Goal: Task Accomplishment & Management: Manage account settings

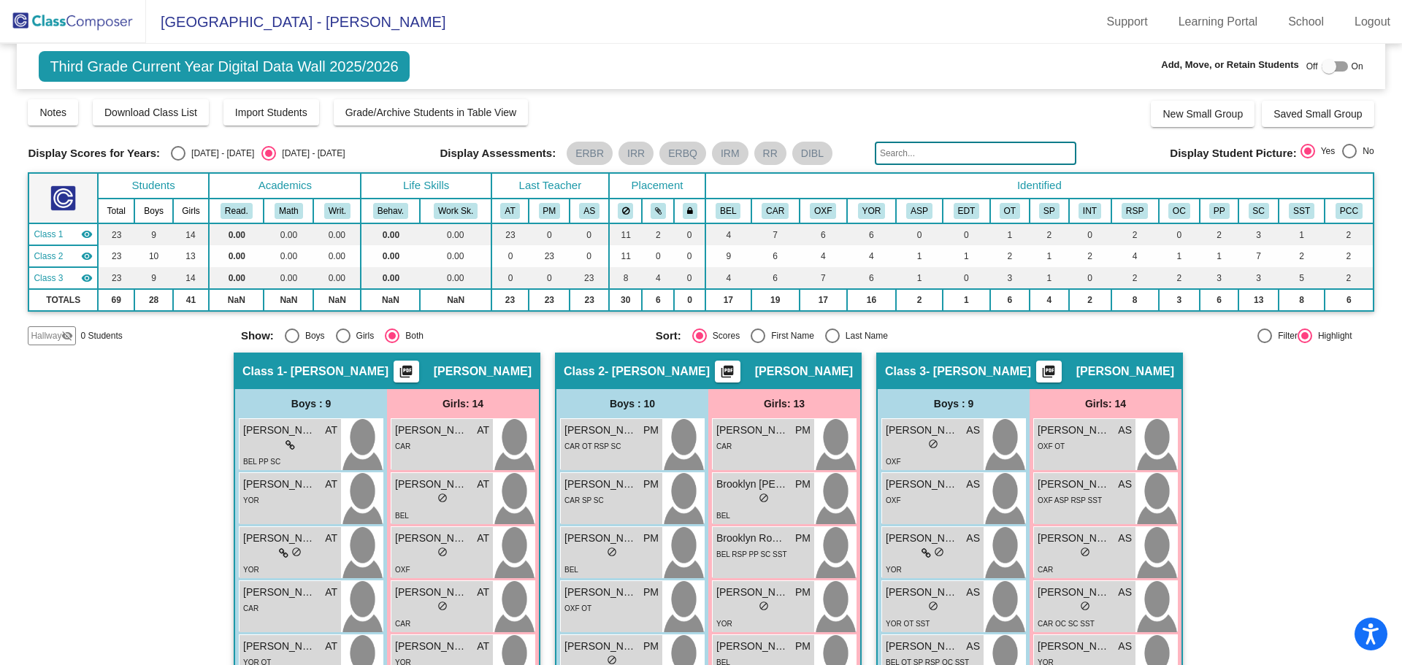
click at [581, 453] on div "CAR OT RSP SC" at bounding box center [592, 445] width 56 height 15
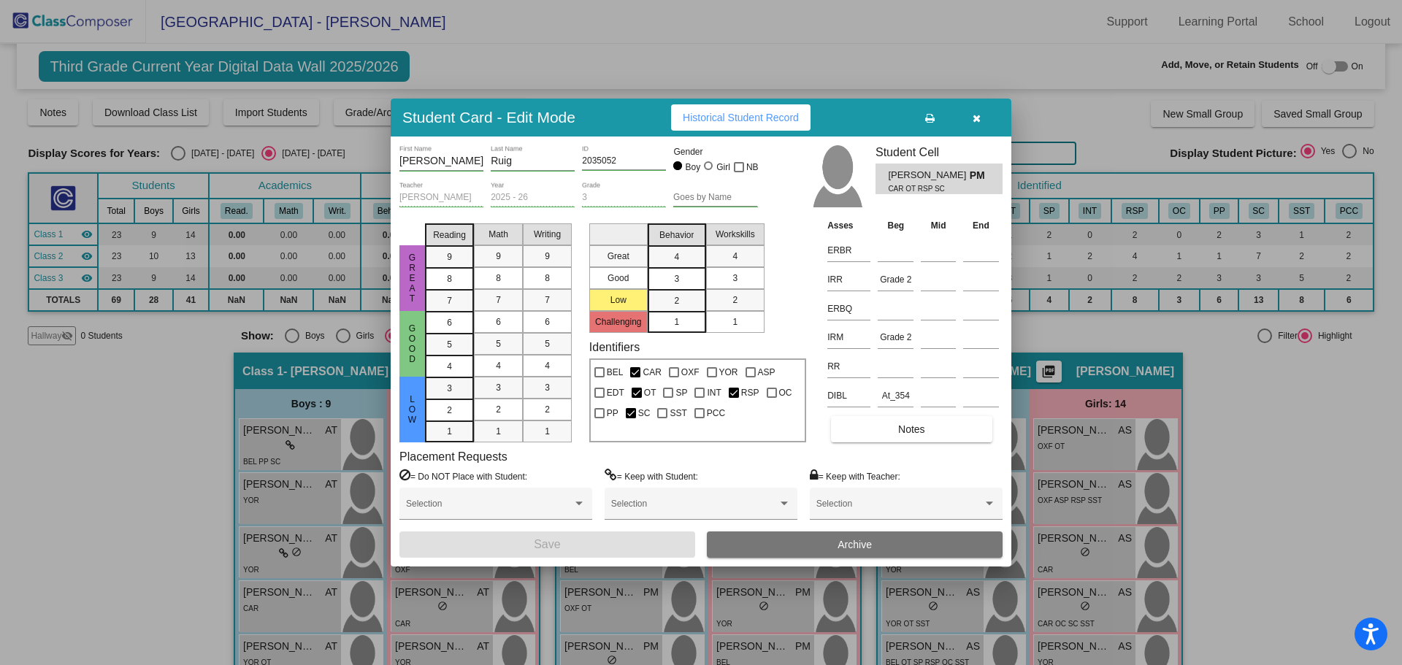
click at [972, 113] on icon "button" at bounding box center [976, 118] width 8 height 10
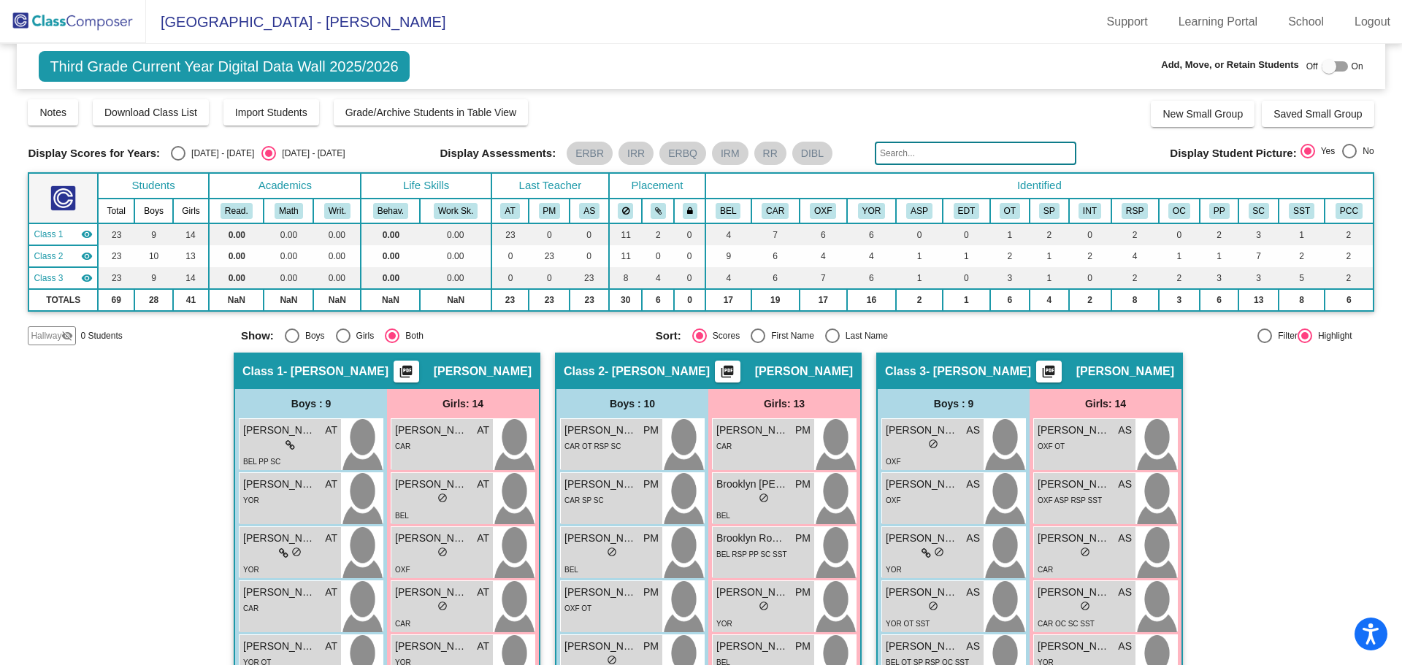
click at [293, 492] on div "YOR" at bounding box center [290, 499] width 94 height 15
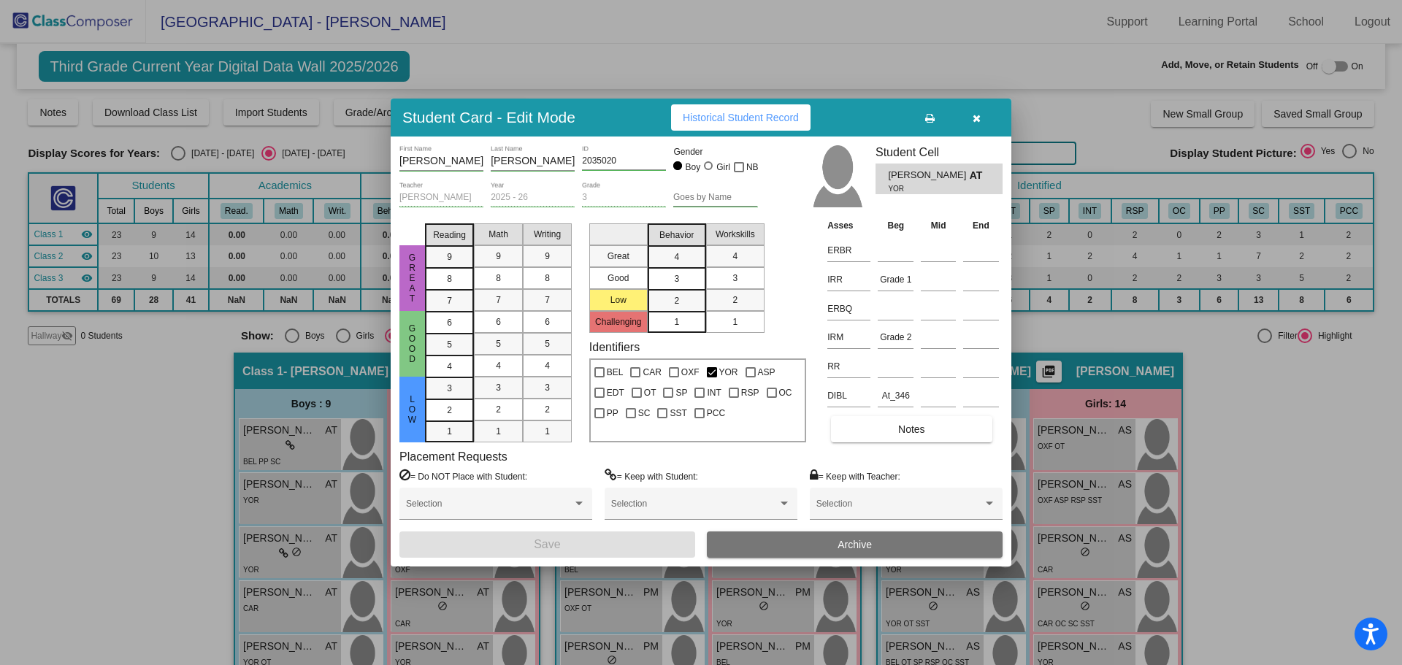
click at [983, 115] on button "button" at bounding box center [976, 117] width 47 height 26
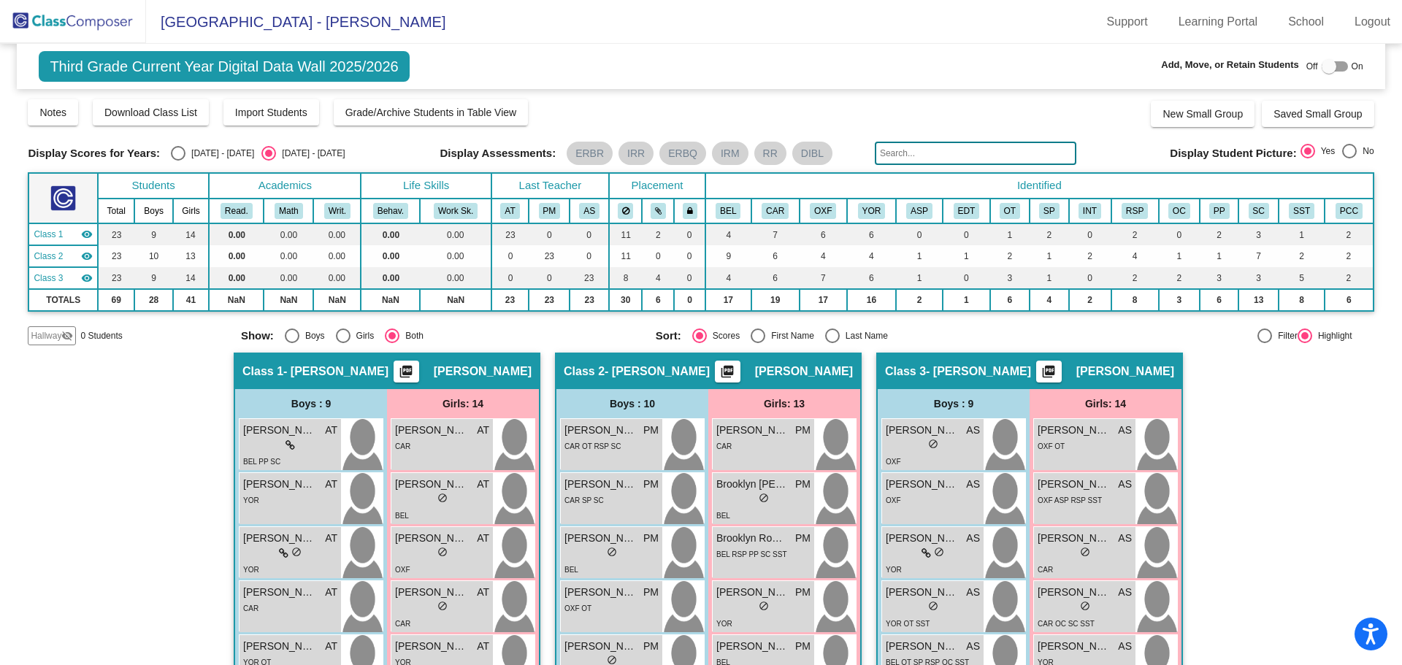
click at [1094, 439] on div "OXF OT" at bounding box center [1084, 445] width 94 height 15
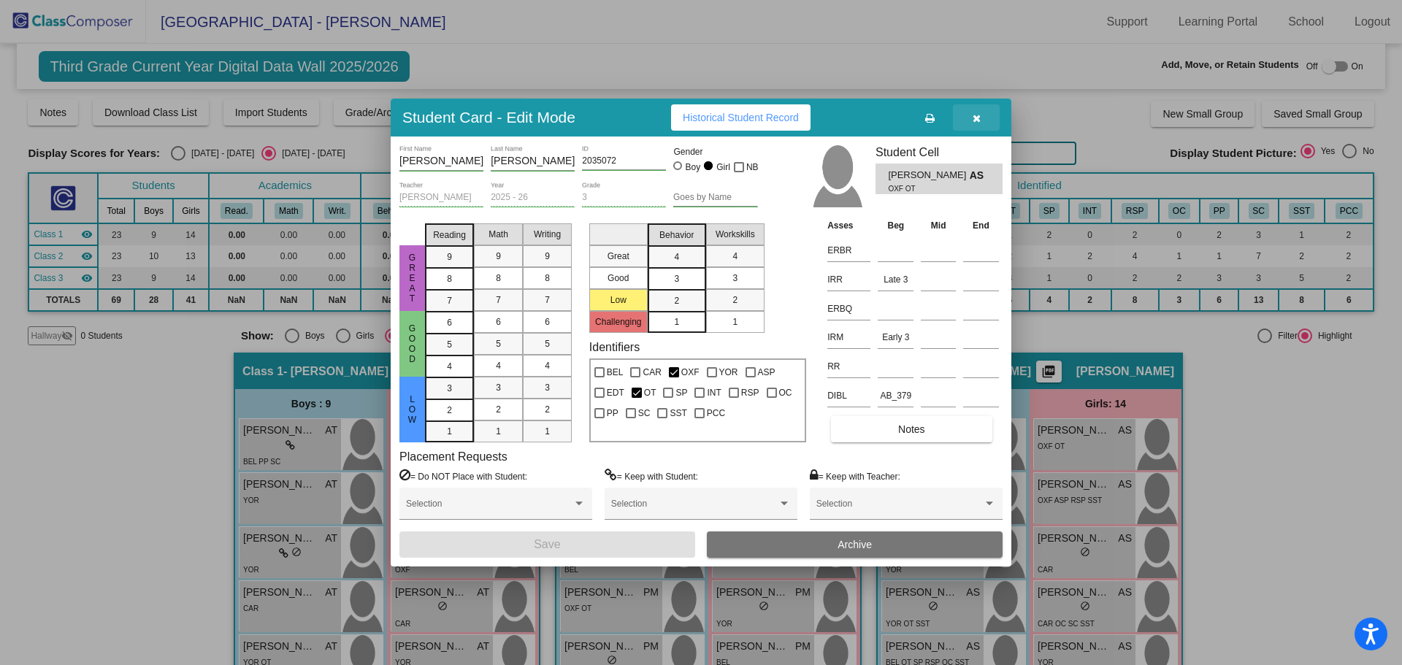
click at [975, 118] on icon "button" at bounding box center [976, 118] width 8 height 10
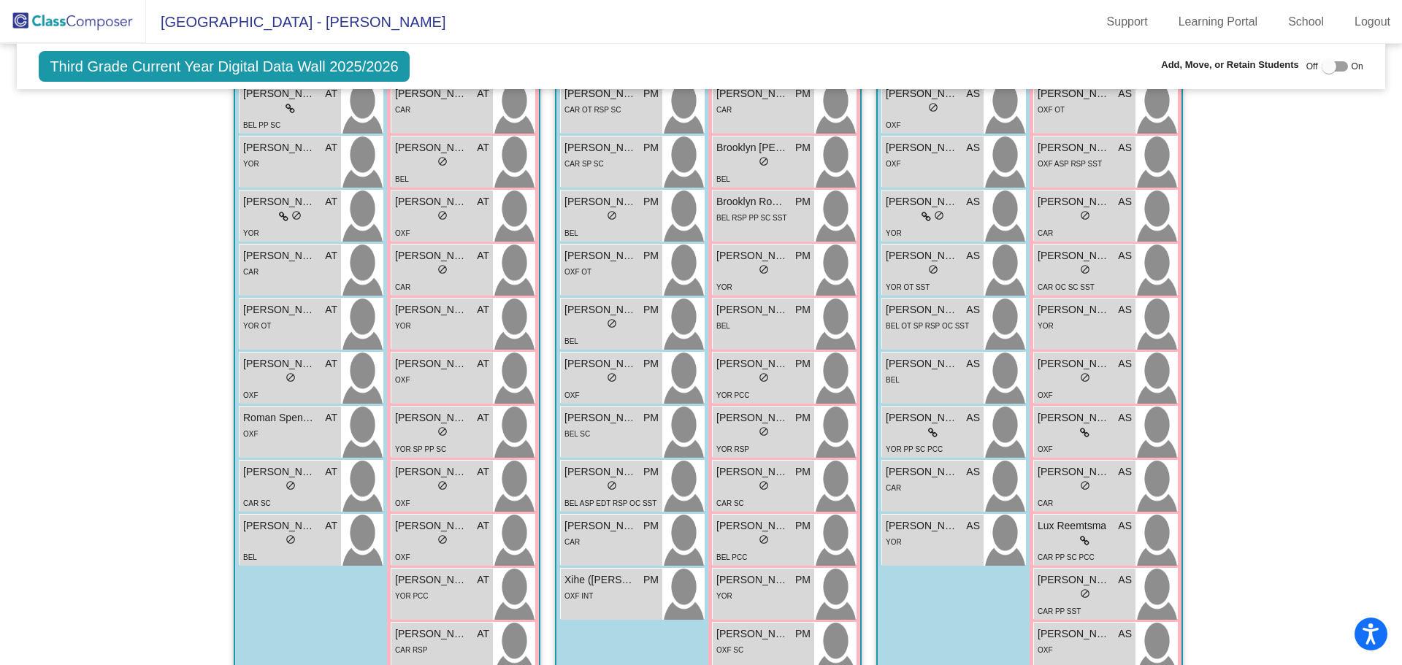
scroll to position [365, 0]
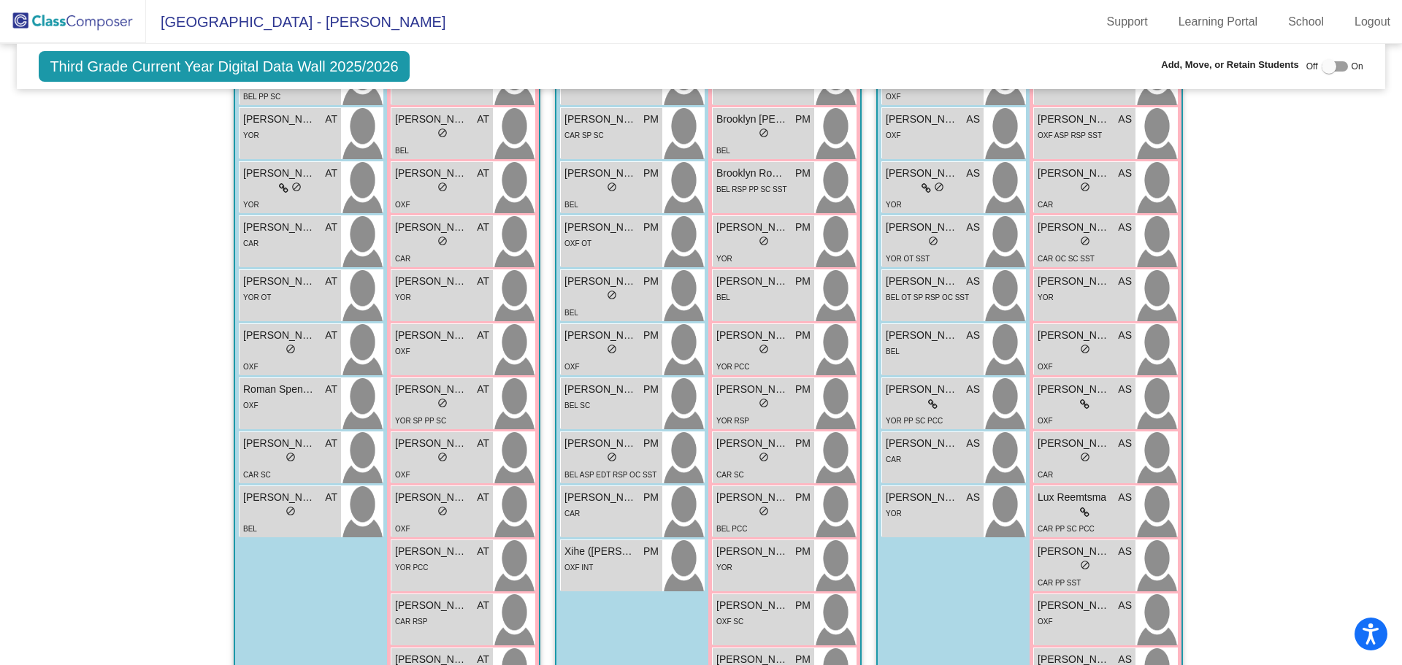
click at [435, 573] on div "YOR PCC" at bounding box center [442, 566] width 94 height 15
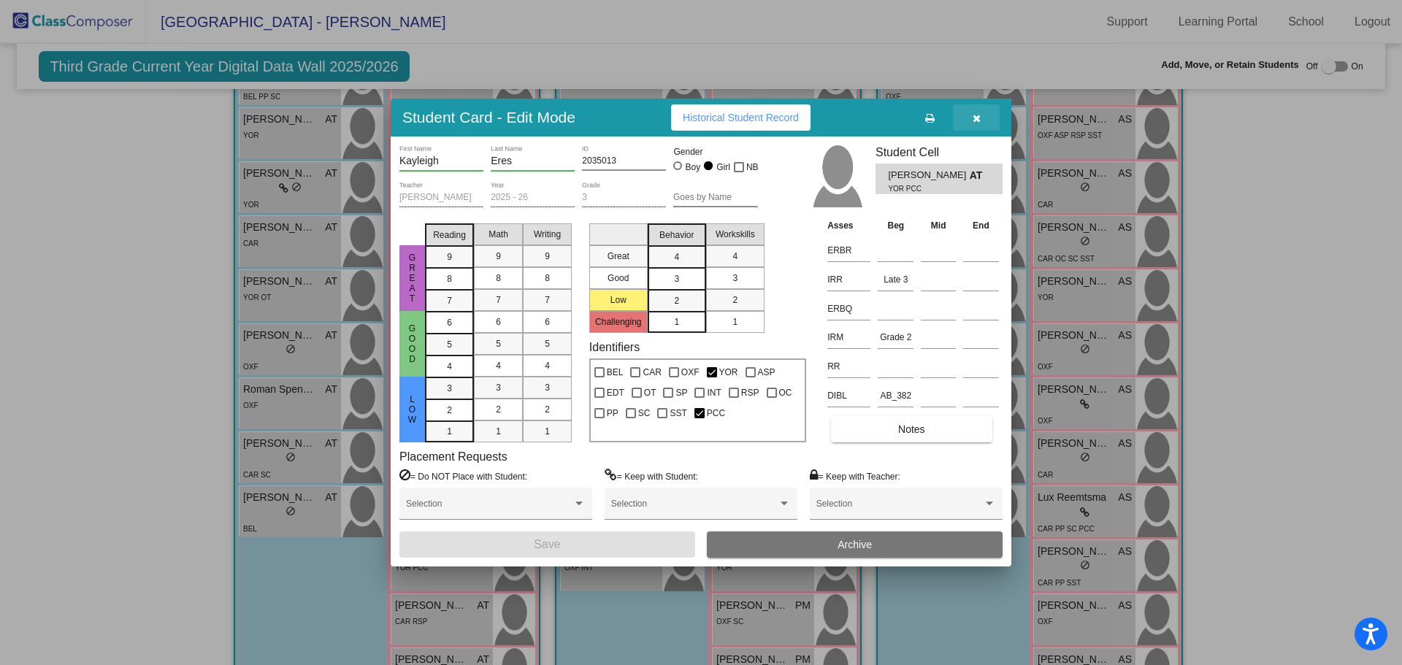
click at [977, 118] on icon "button" at bounding box center [976, 118] width 8 height 10
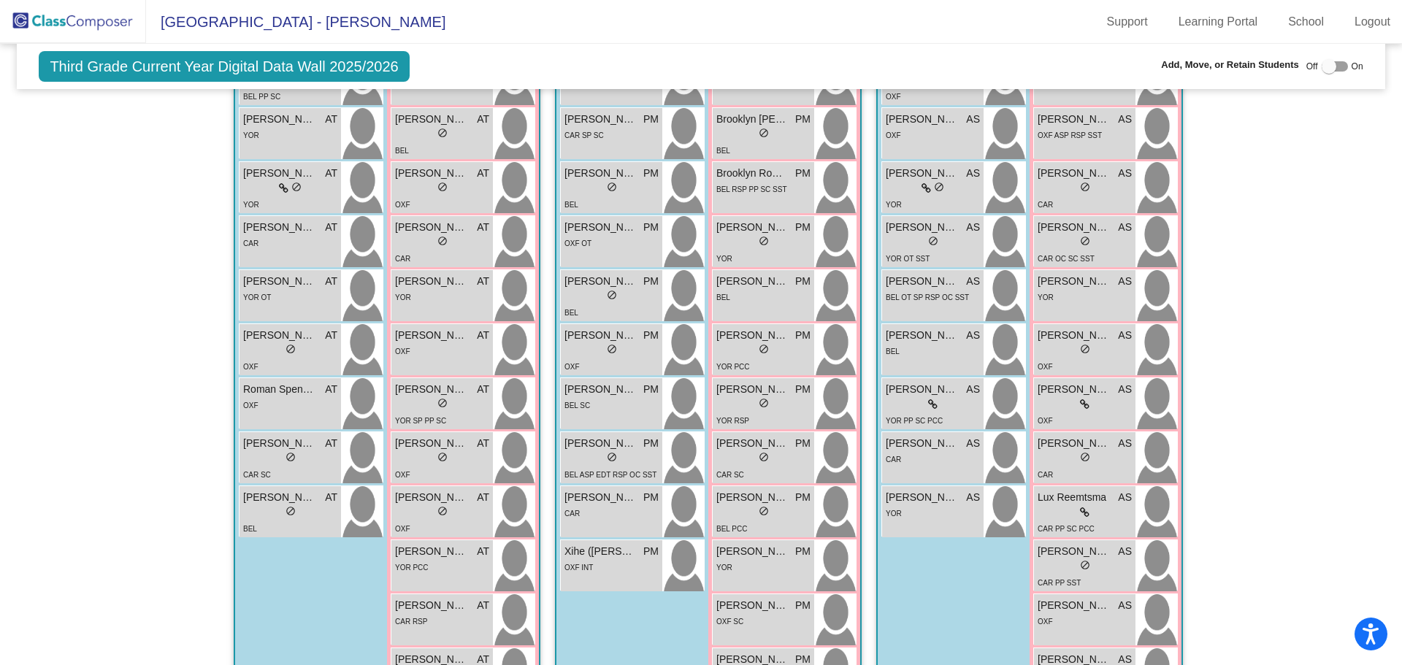
click at [1085, 517] on icon at bounding box center [1084, 512] width 9 height 10
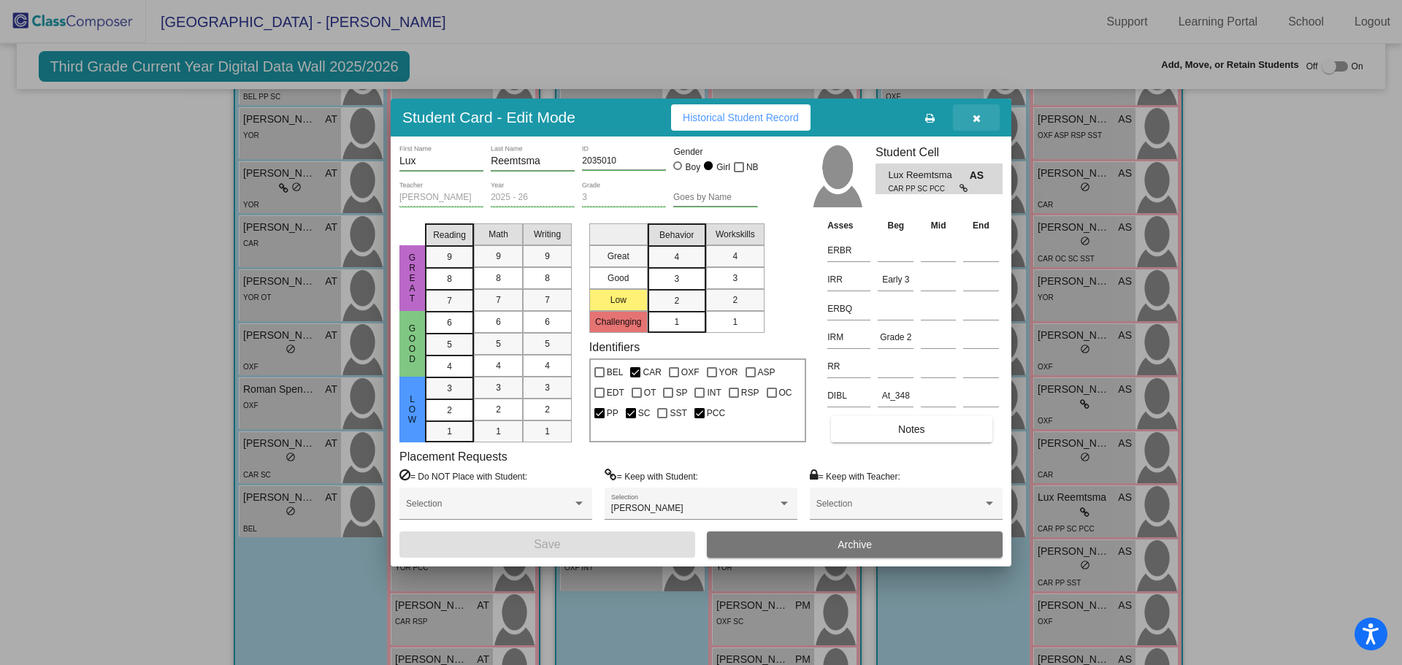
click at [977, 119] on icon "button" at bounding box center [976, 118] width 8 height 10
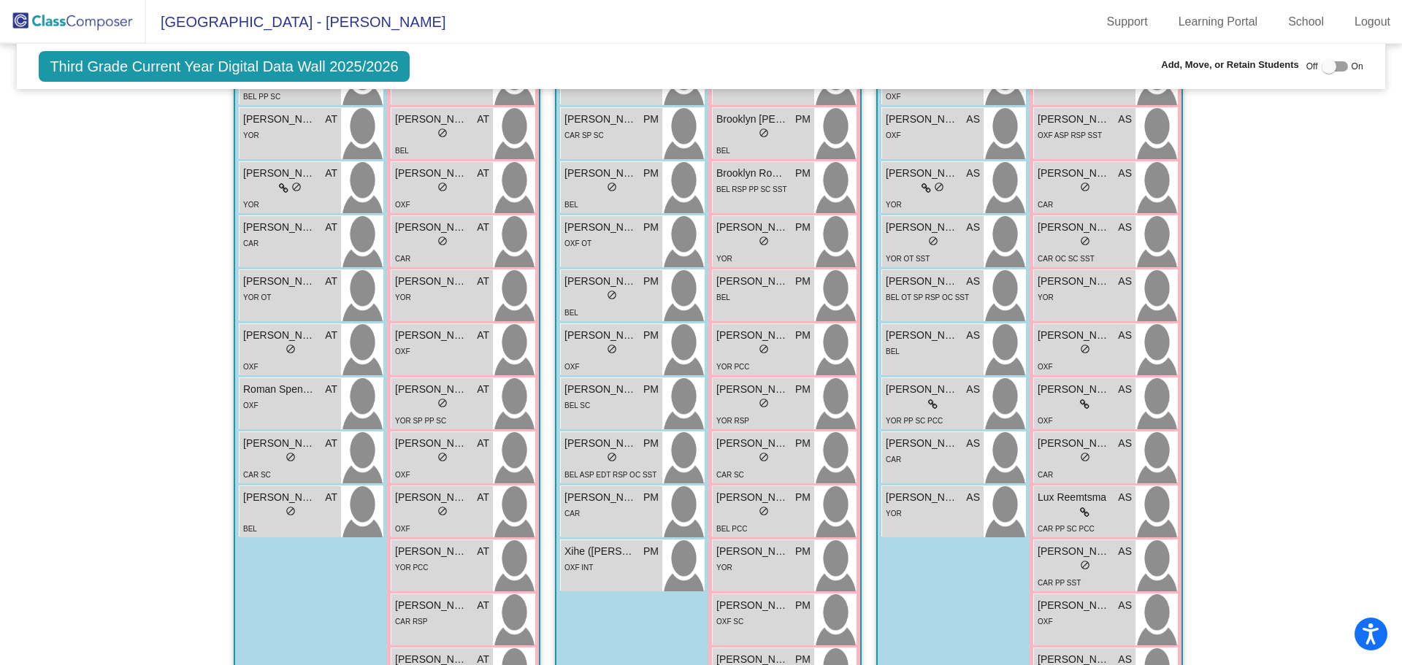
click at [937, 518] on div "YOR" at bounding box center [933, 512] width 94 height 15
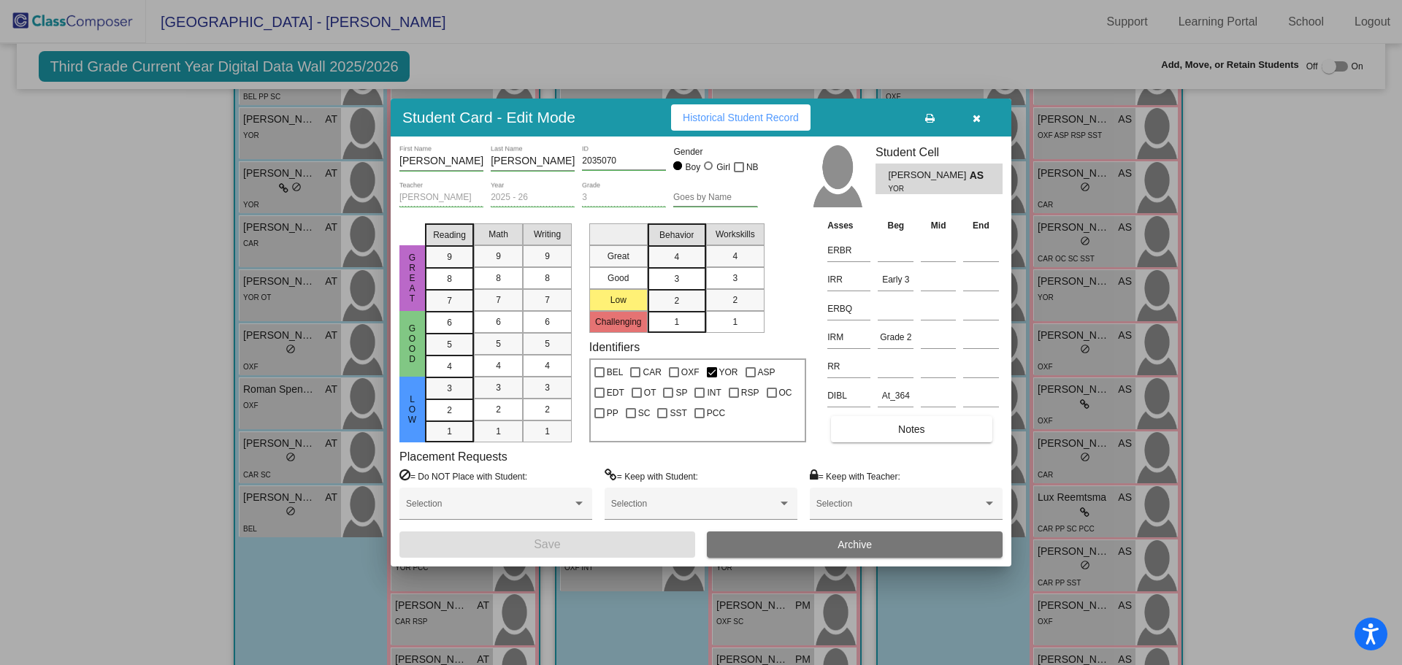
click at [972, 117] on icon "button" at bounding box center [976, 118] width 8 height 10
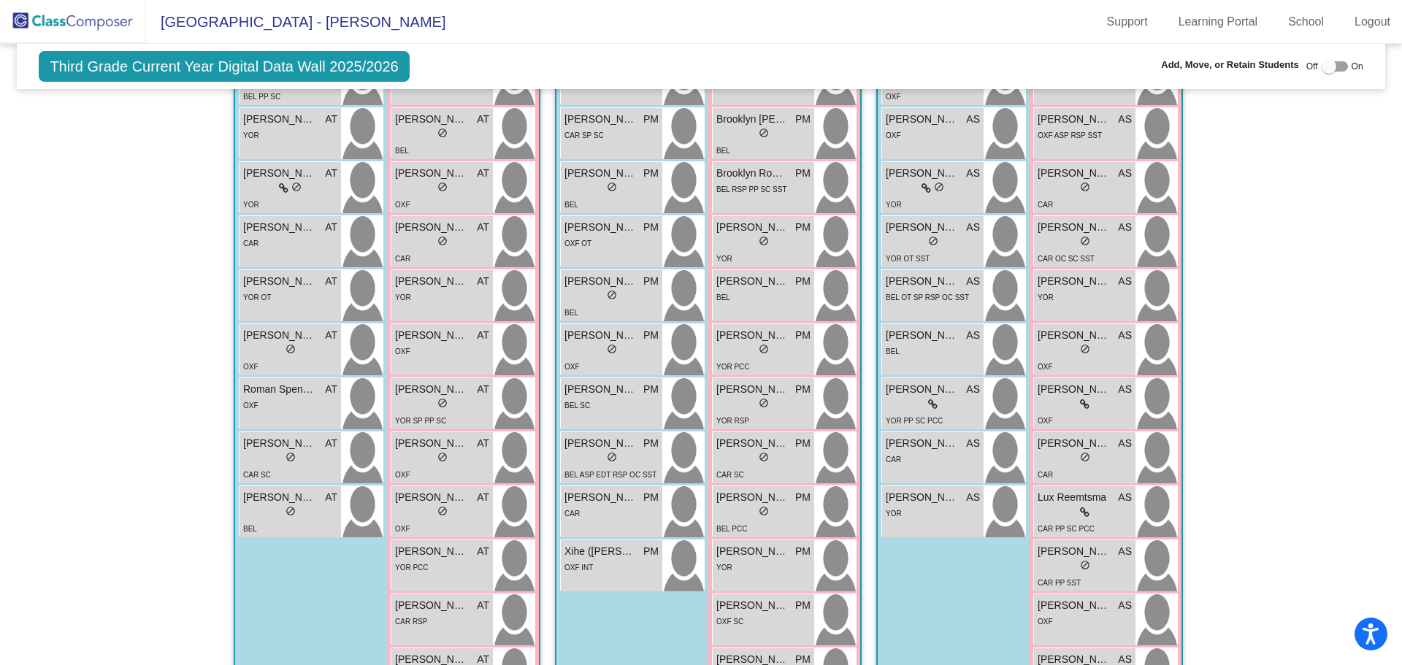
click at [461, 466] on div "lock do_not_disturb_alt" at bounding box center [442, 458] width 94 height 15
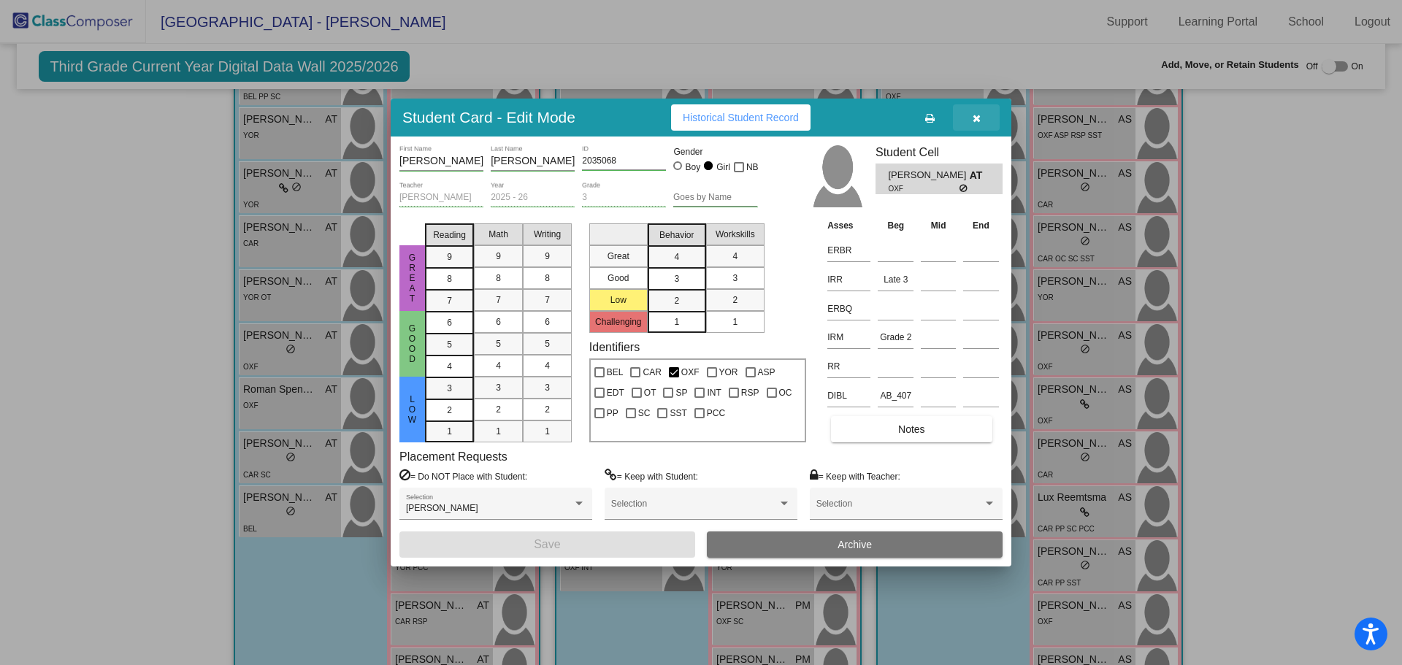
click at [970, 122] on button "button" at bounding box center [976, 117] width 47 height 26
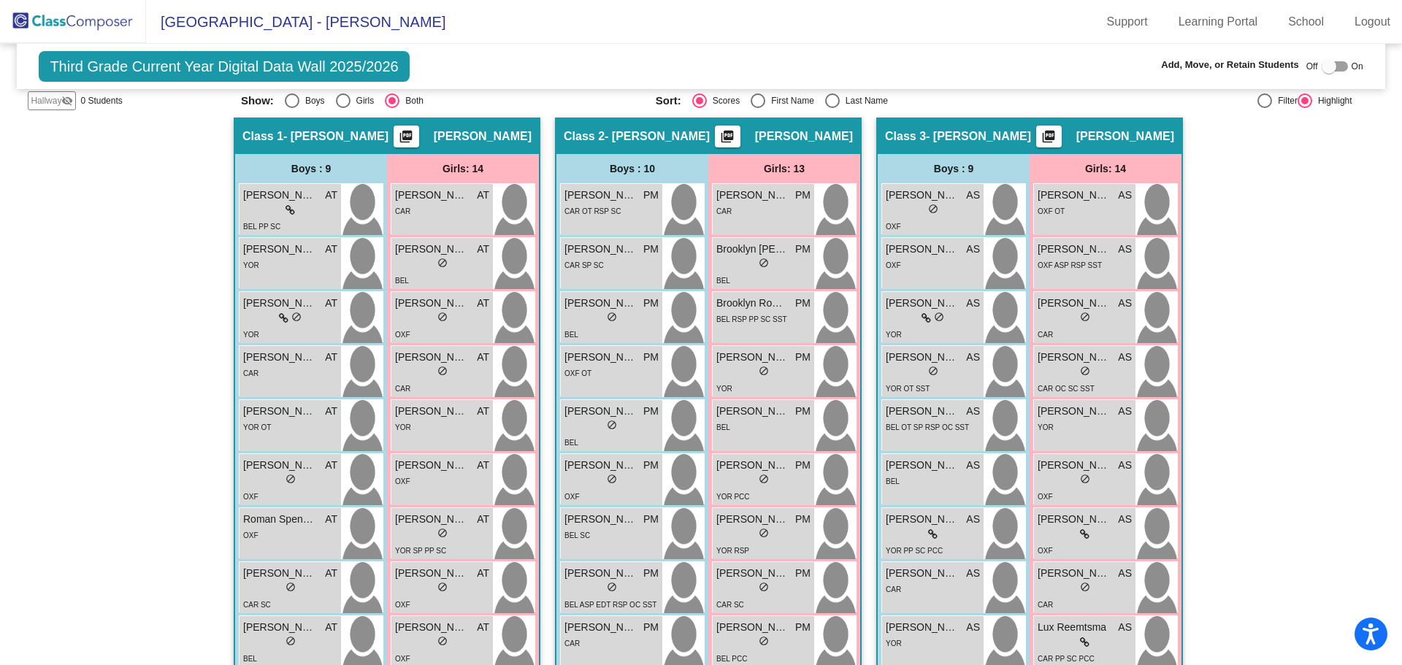
scroll to position [219, 0]
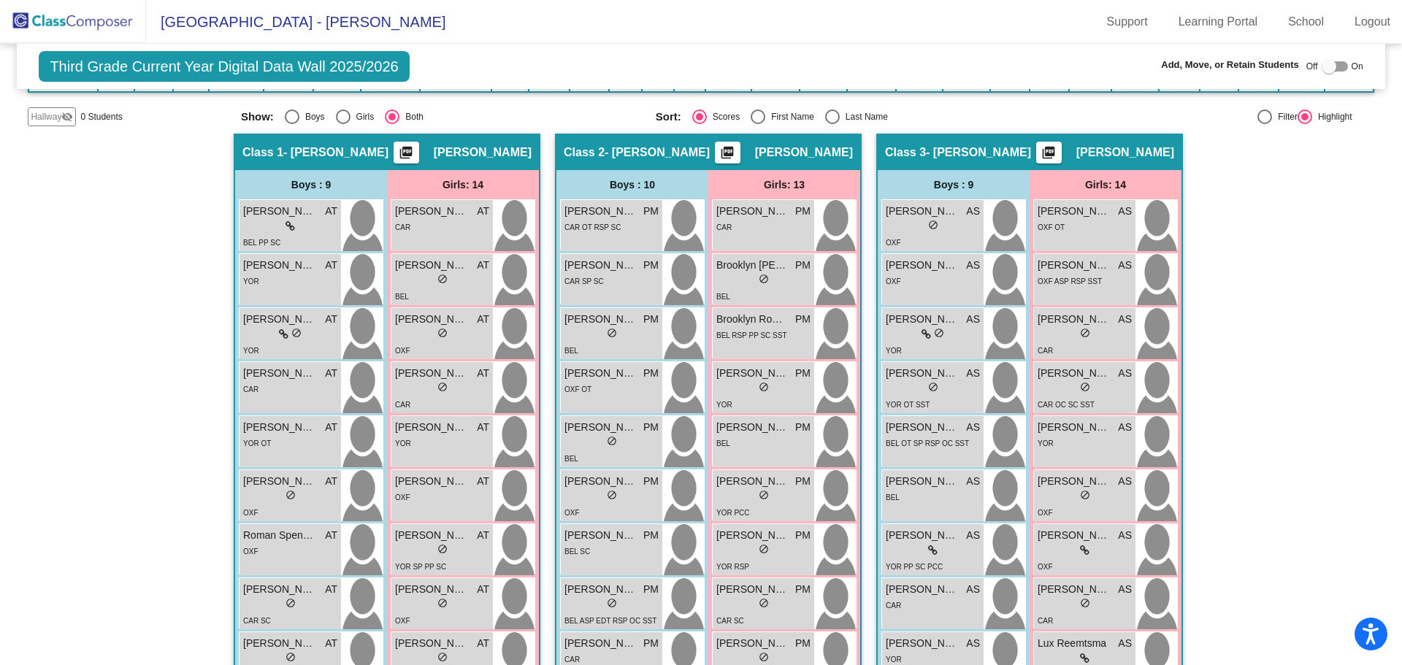
click at [425, 288] on div "lock do_not_disturb_alt" at bounding box center [442, 280] width 94 height 15
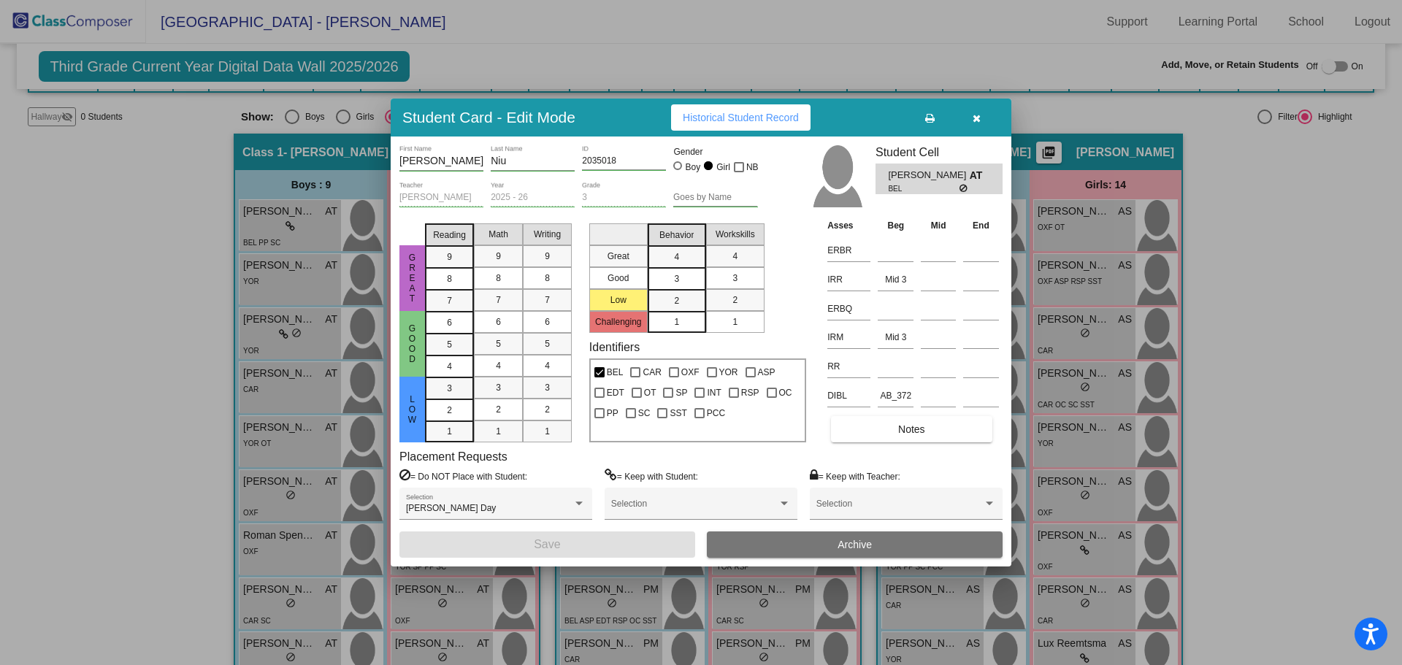
click at [977, 112] on span "button" at bounding box center [976, 118] width 8 height 12
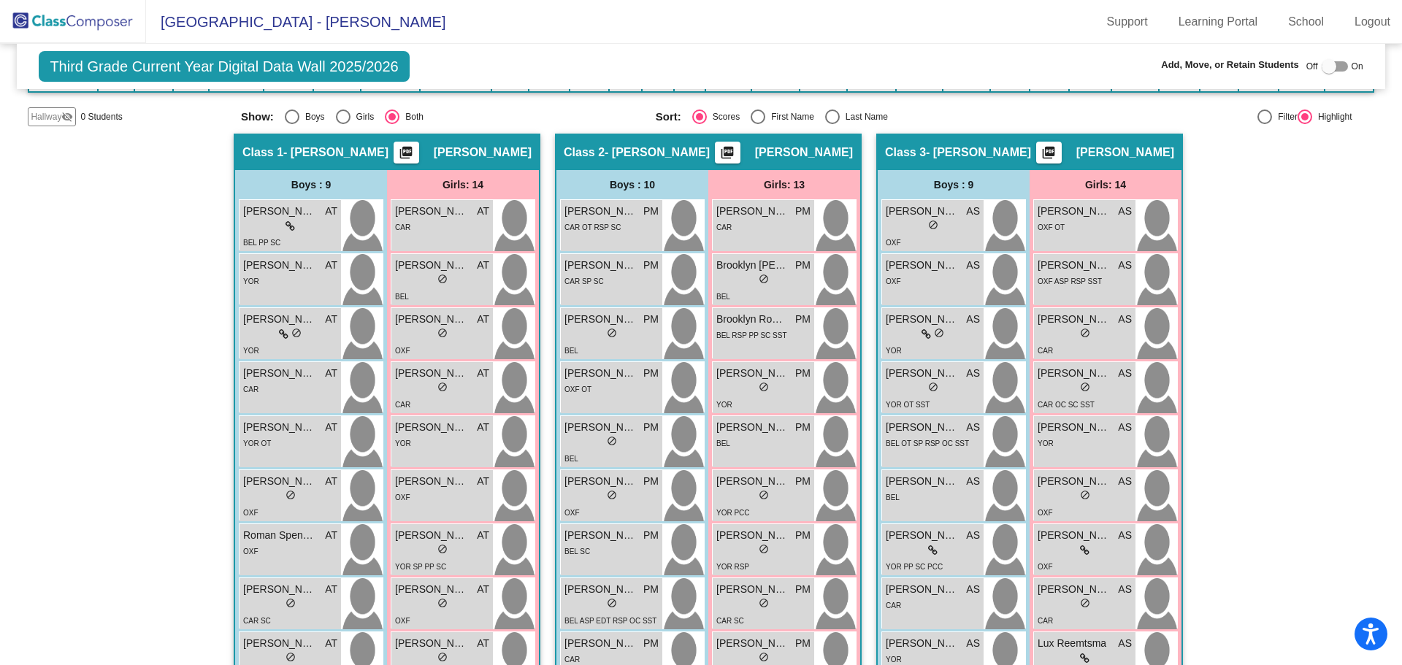
click at [637, 599] on div "lock do_not_disturb_alt" at bounding box center [611, 604] width 94 height 15
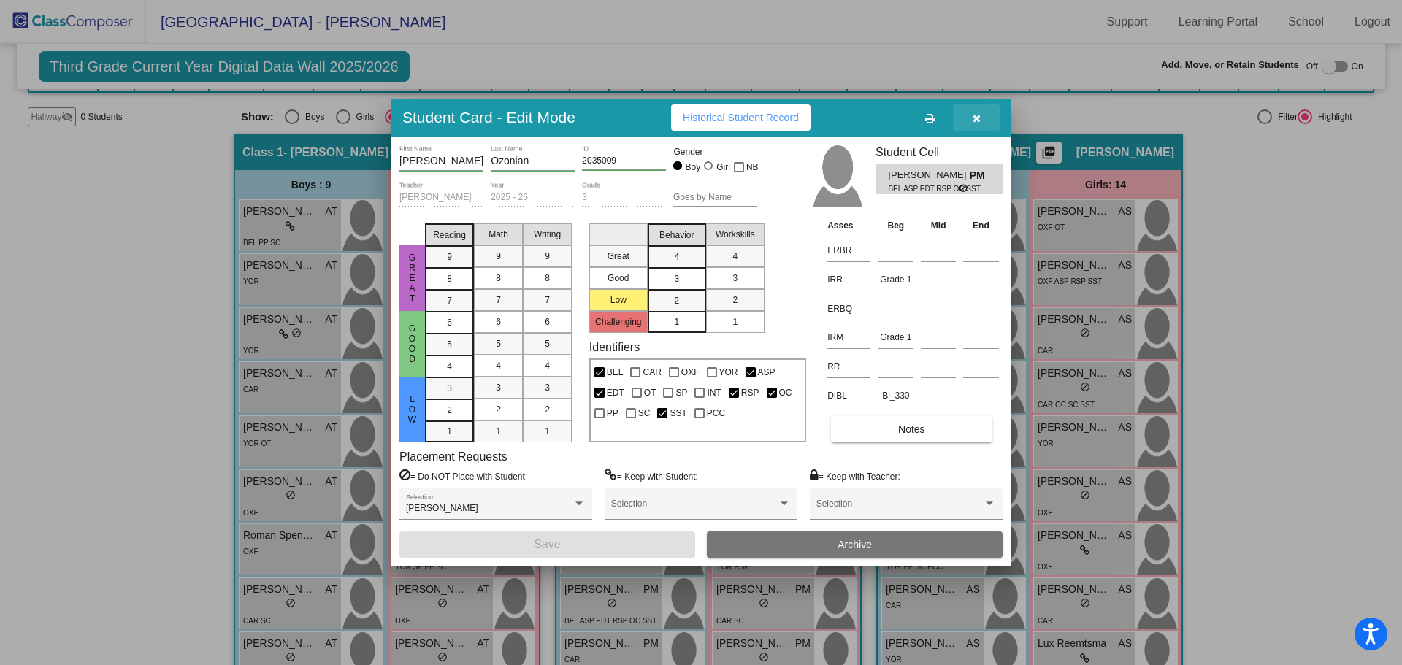
click at [980, 118] on icon "button" at bounding box center [976, 118] width 8 height 10
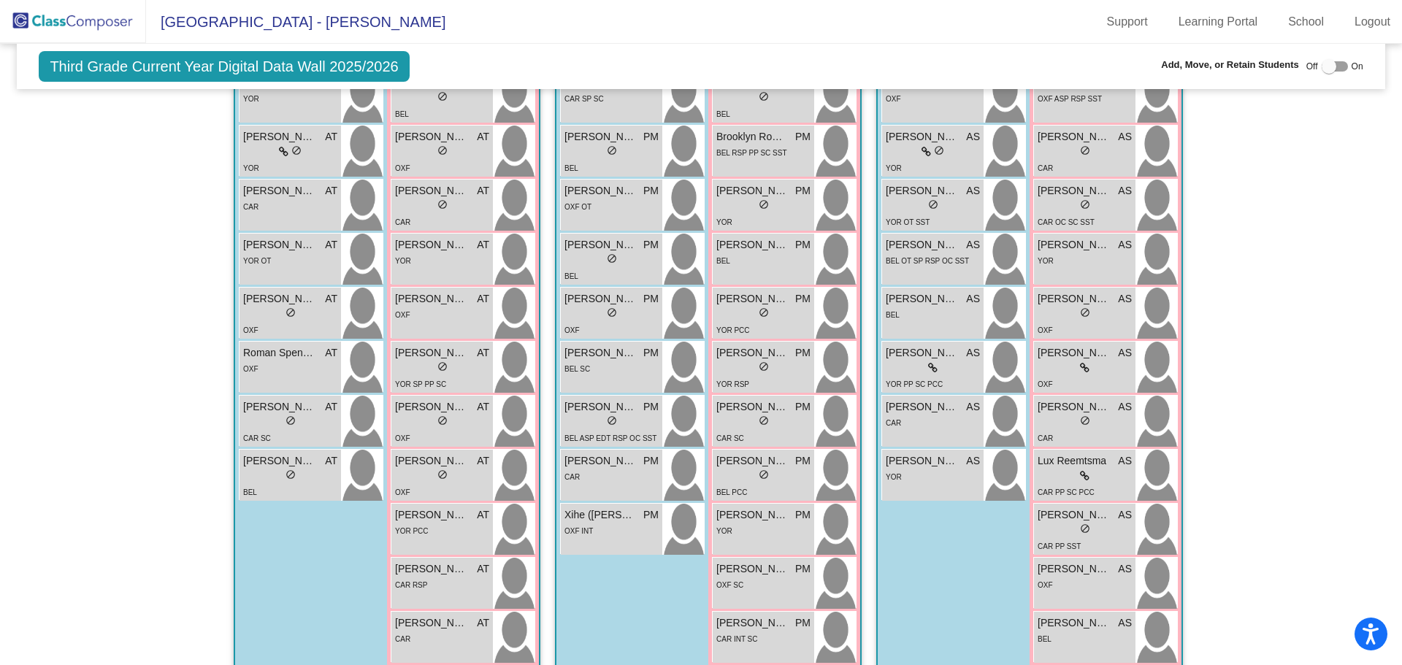
scroll to position [511, 0]
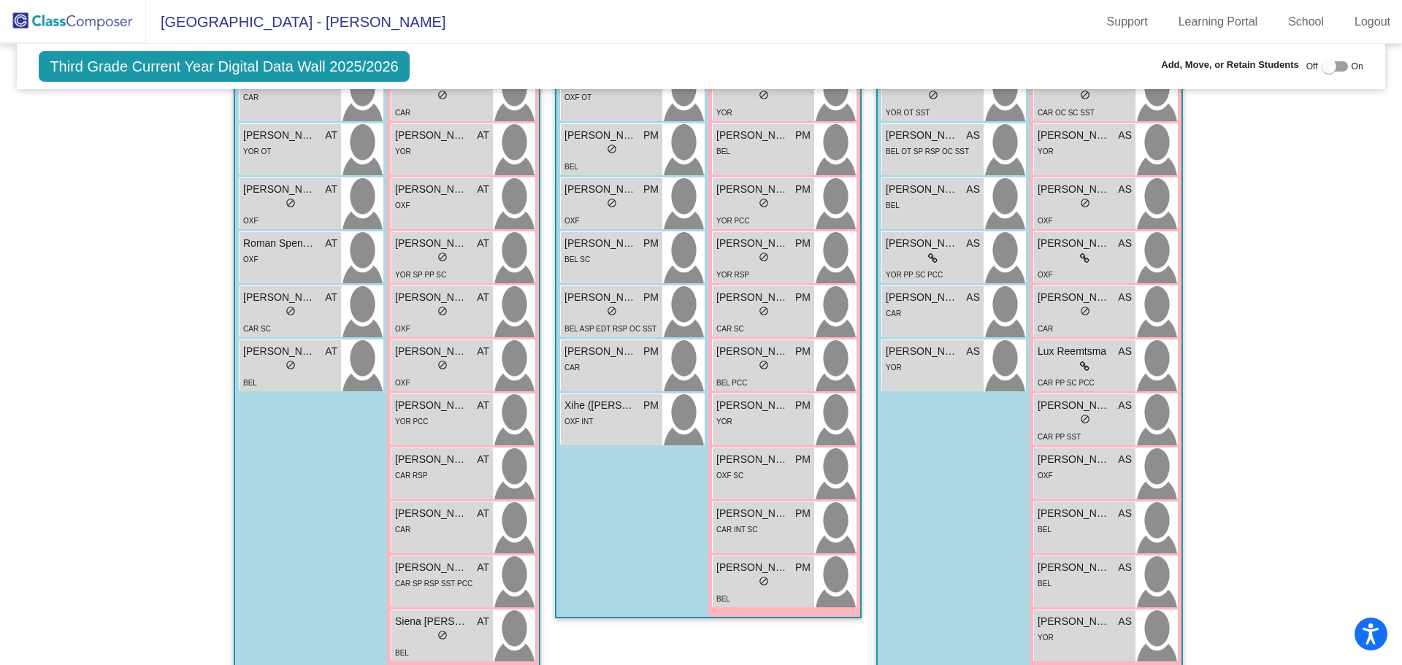
click at [730, 361] on div "lock do_not_disturb_alt" at bounding box center [763, 366] width 94 height 15
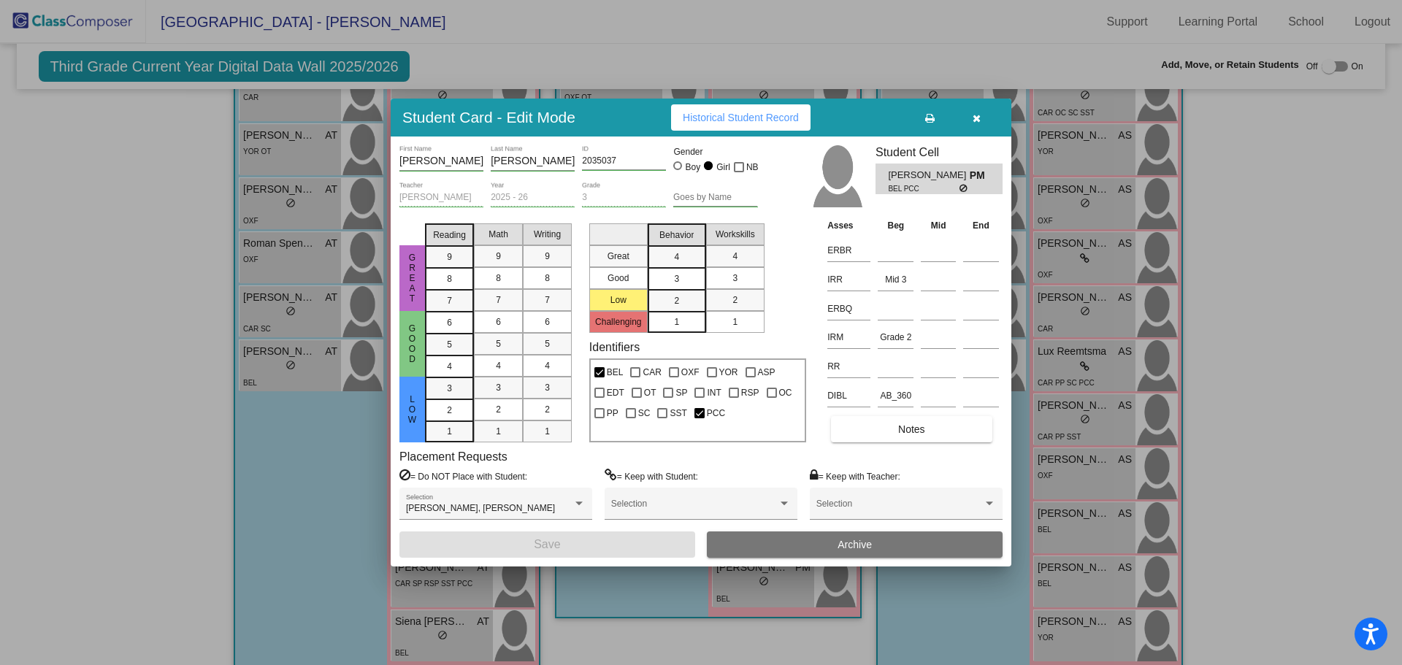
click at [980, 122] on button "button" at bounding box center [976, 117] width 47 height 26
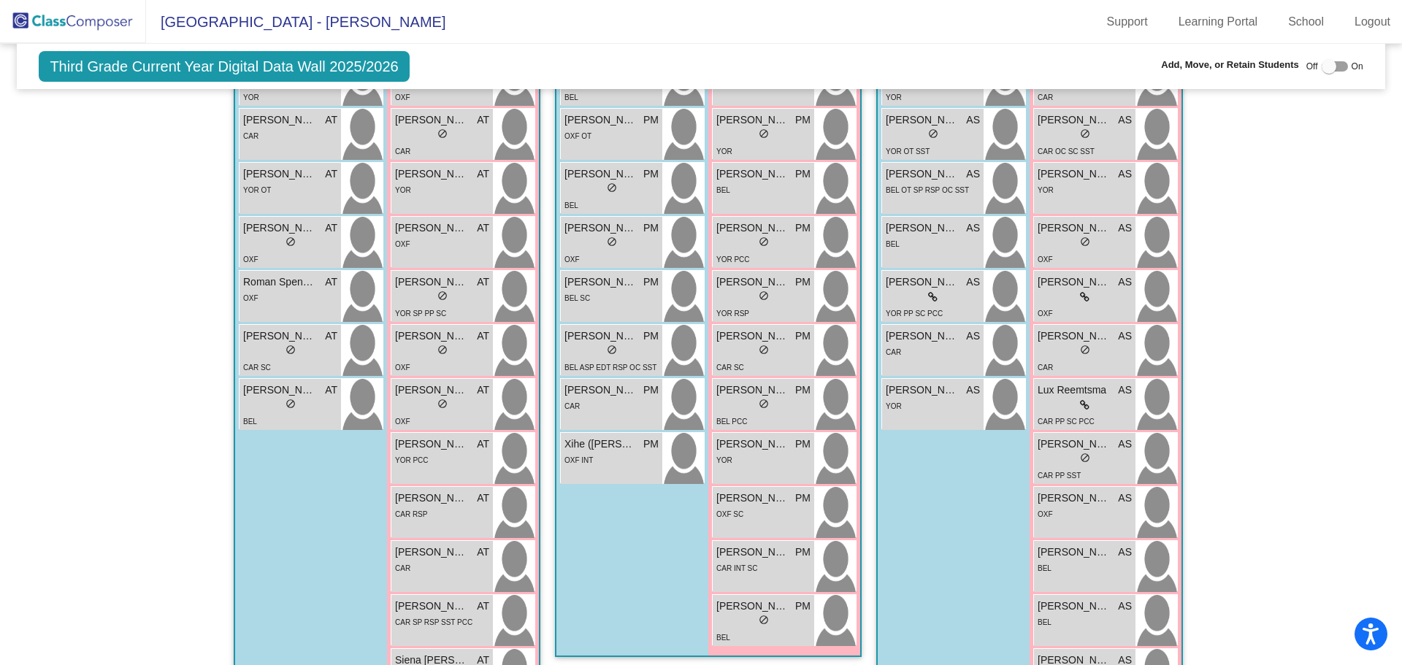
scroll to position [533, 0]
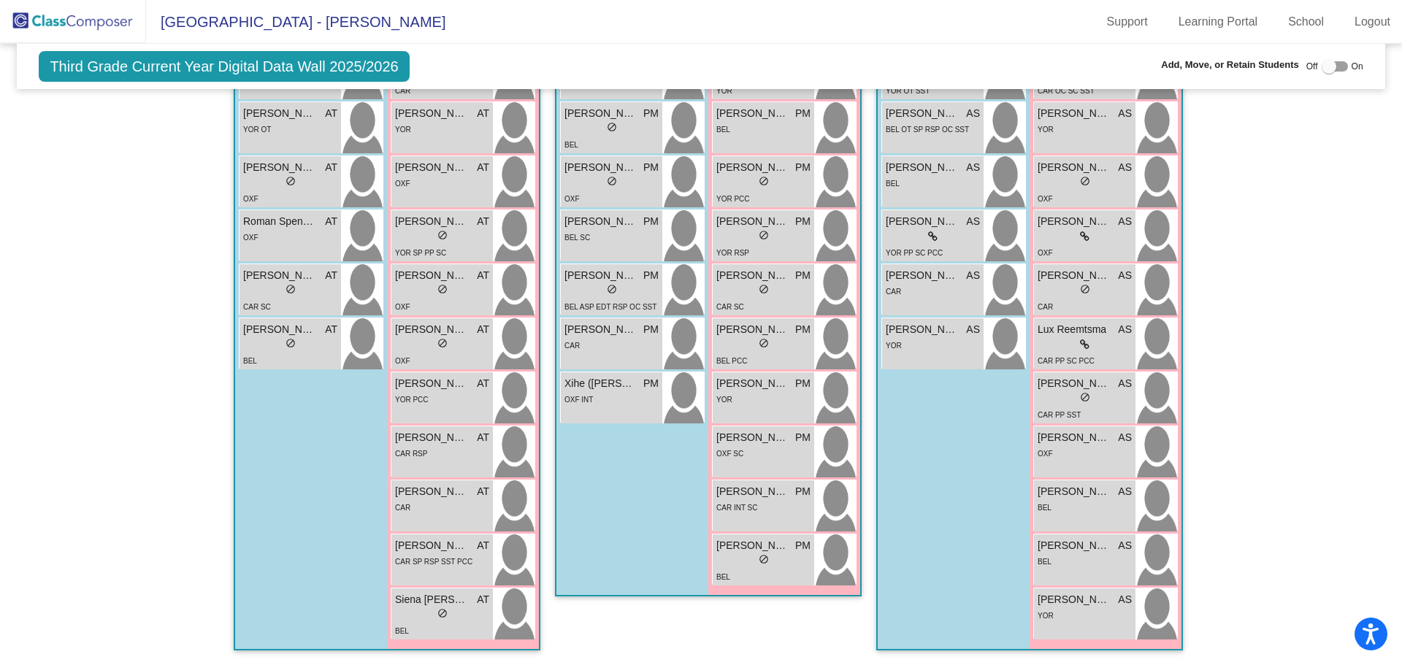
click at [774, 556] on div "lock do_not_disturb_alt" at bounding box center [763, 560] width 94 height 15
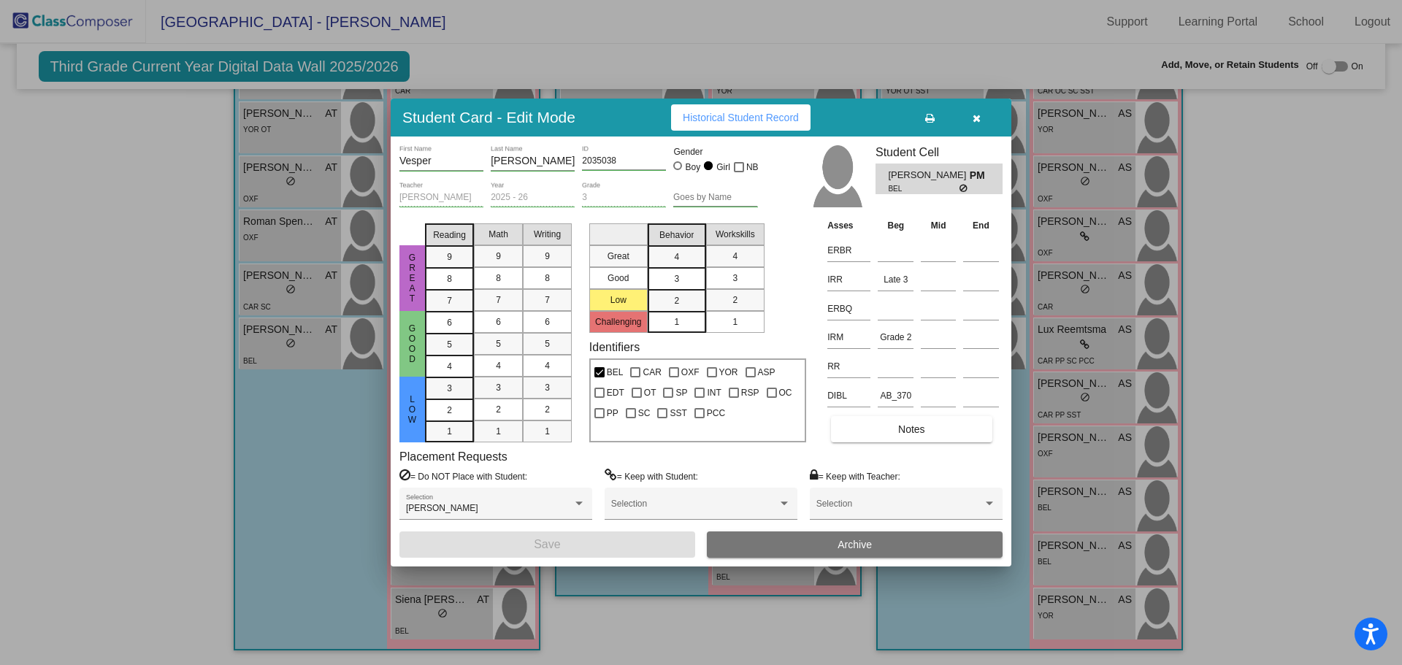
click at [976, 118] on icon "button" at bounding box center [976, 118] width 8 height 10
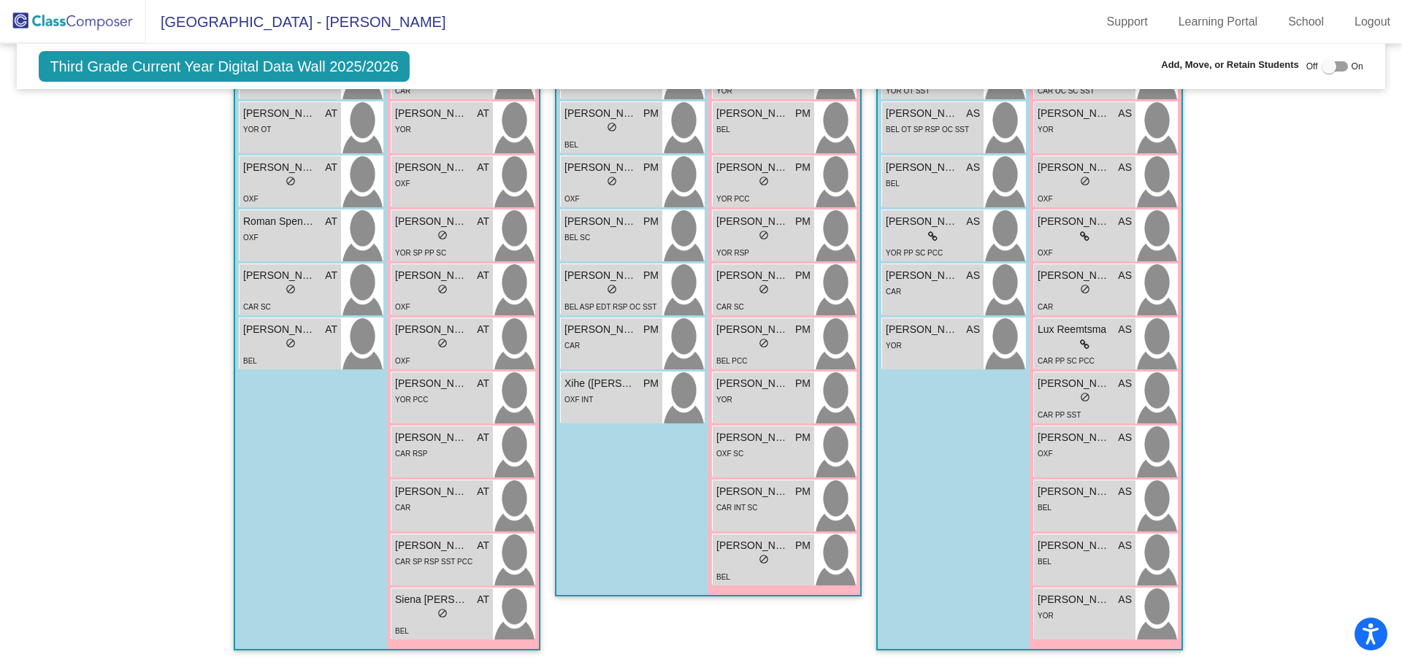
click at [633, 398] on div "OXF INT" at bounding box center [611, 398] width 94 height 15
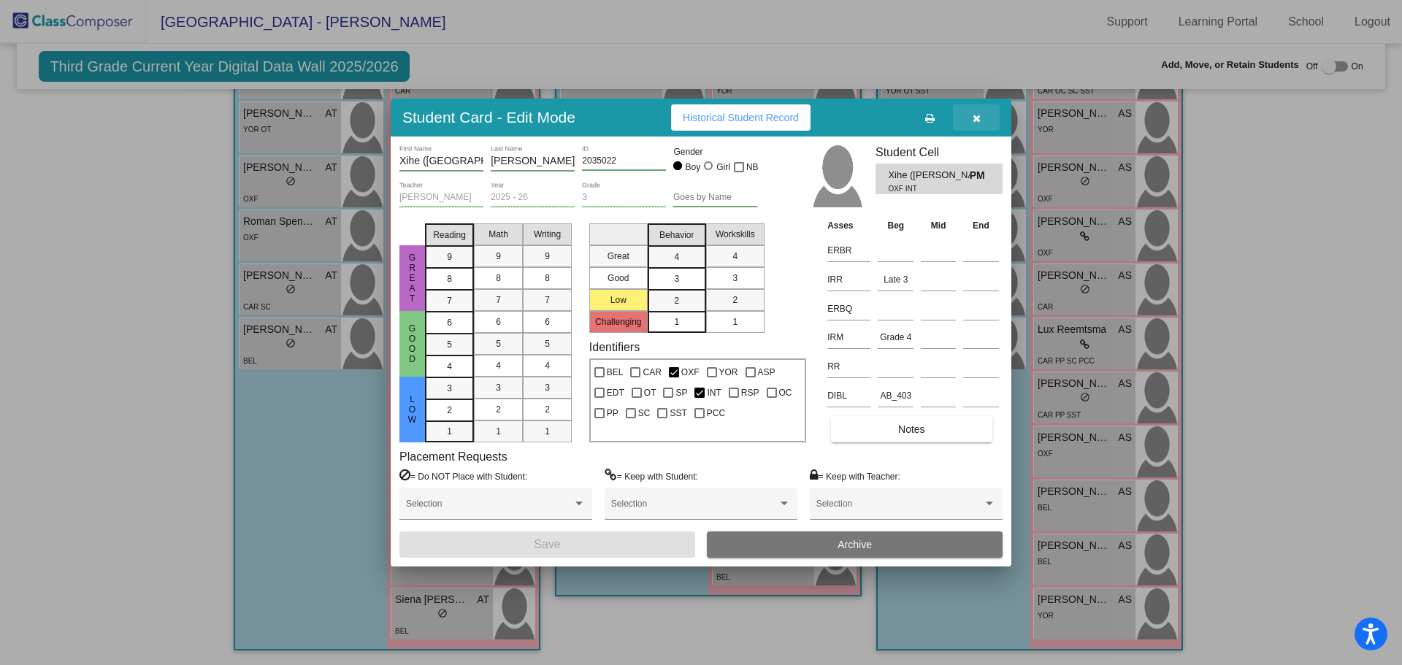
click at [978, 117] on icon "button" at bounding box center [976, 118] width 8 height 10
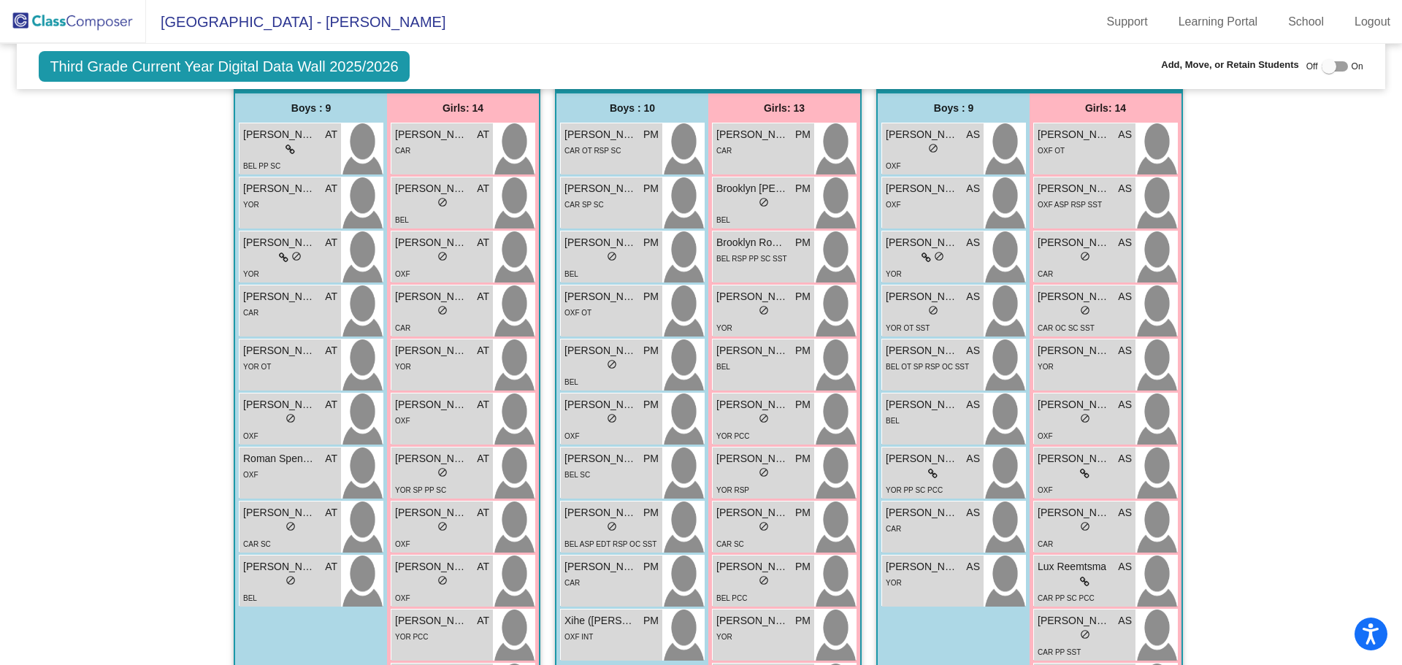
scroll to position [241, 0]
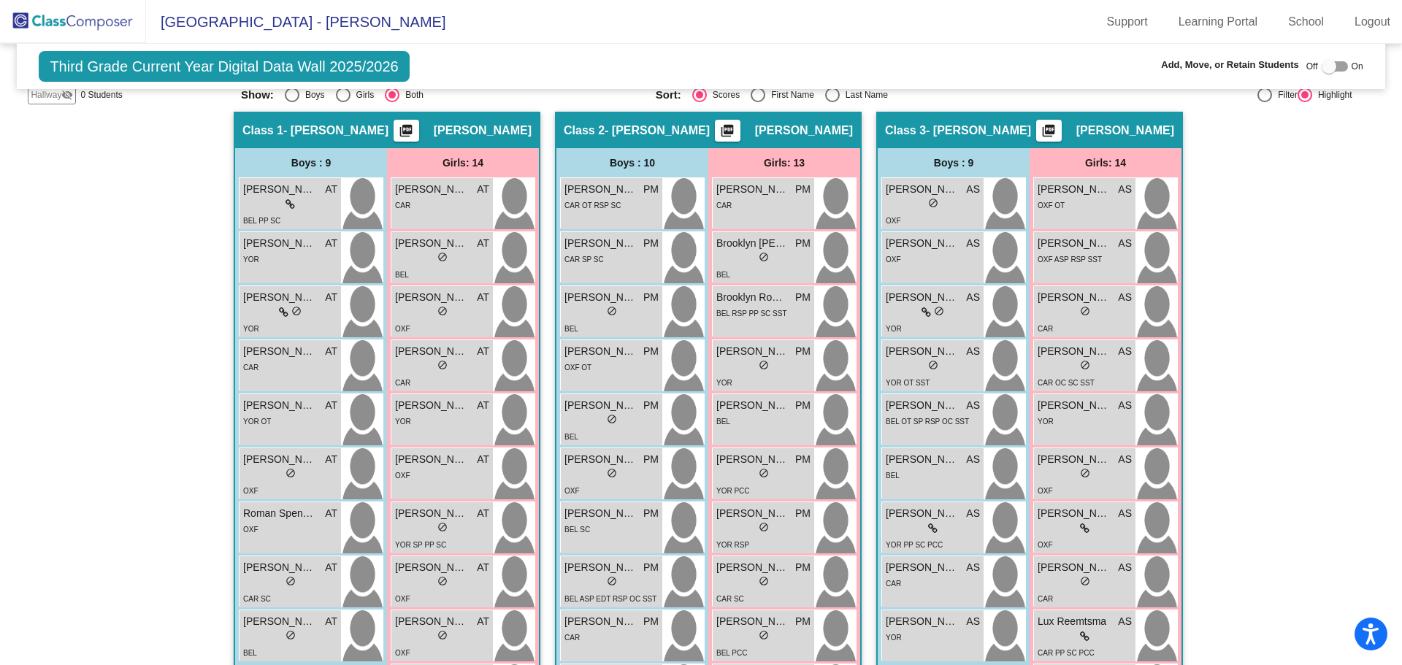
click at [1354, 23] on link "Logout" at bounding box center [1372, 21] width 59 height 23
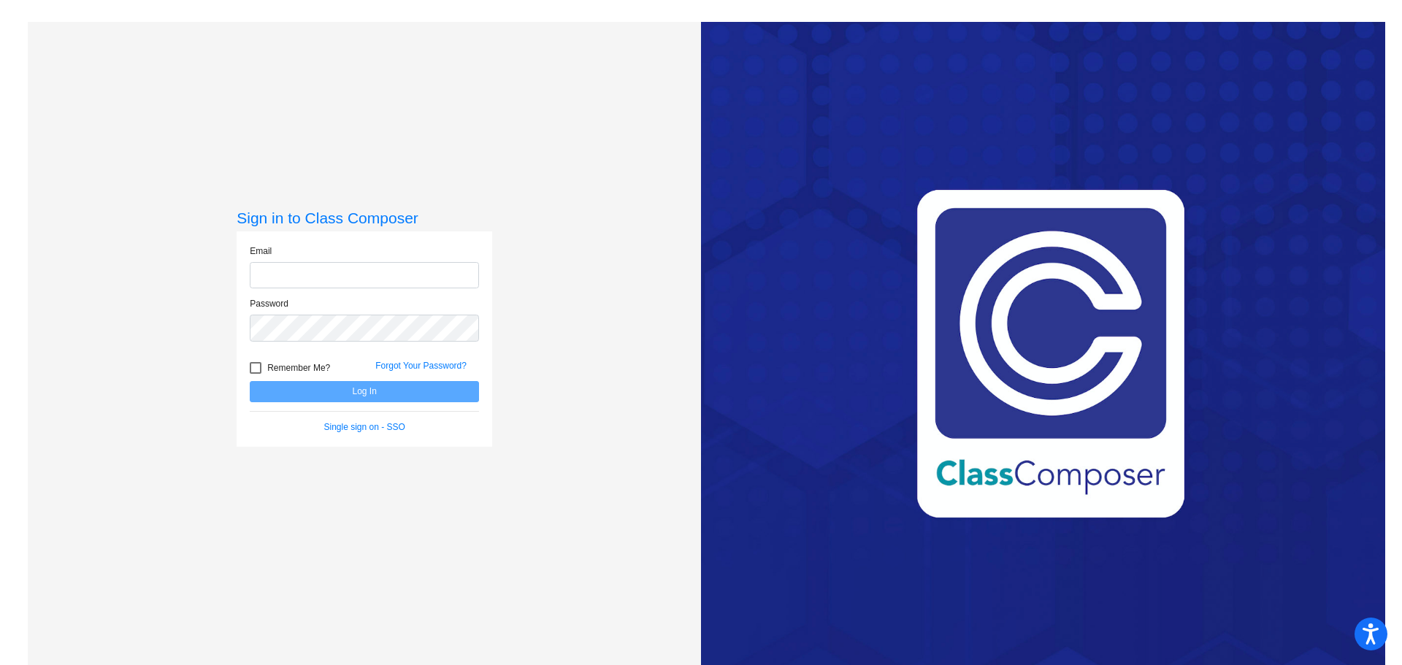
type input "[PERSON_NAME][EMAIL_ADDRESS][PERSON_NAME][DOMAIN_NAME]"
